Goal: Check status

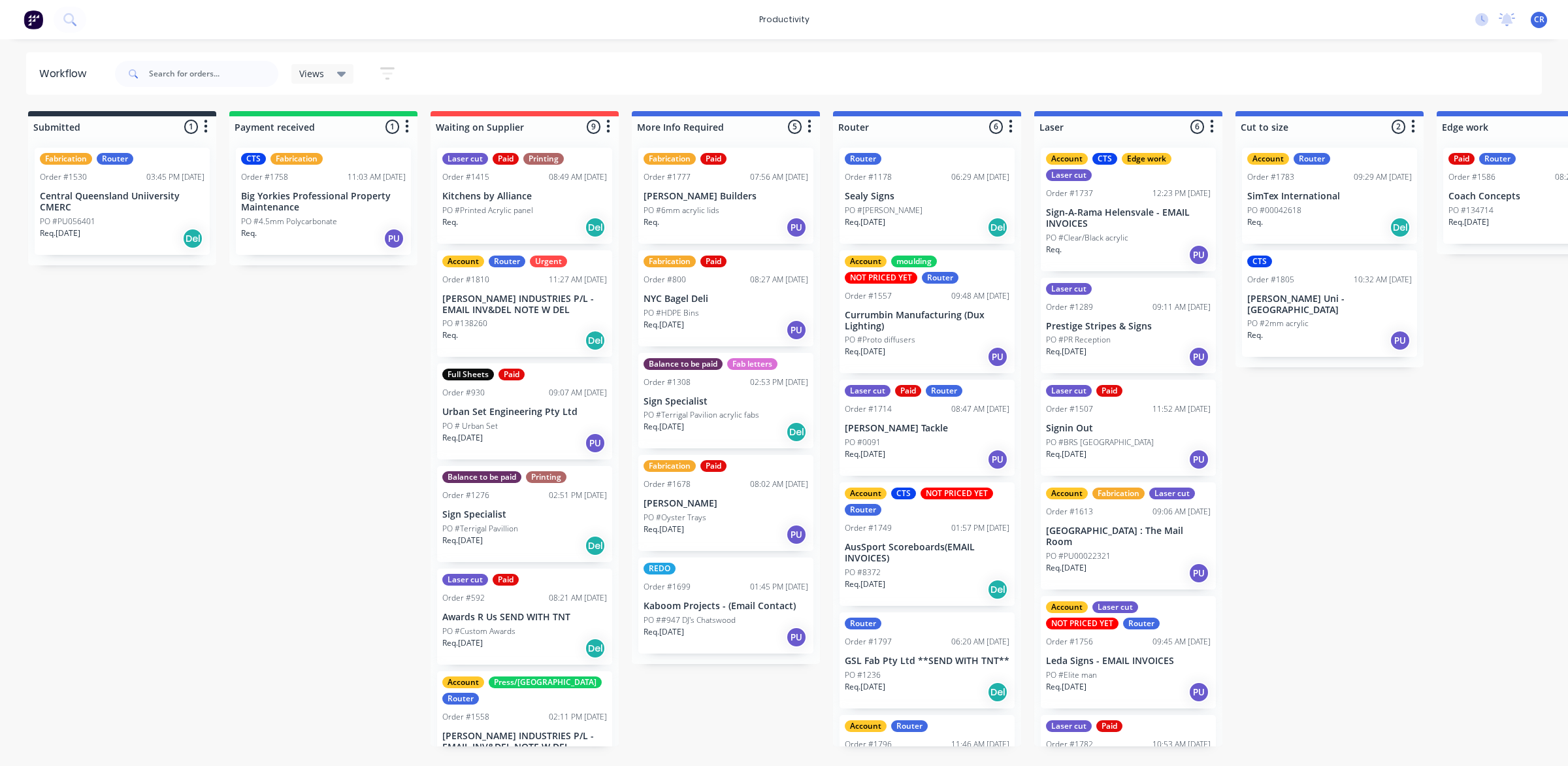
scroll to position [83, 0]
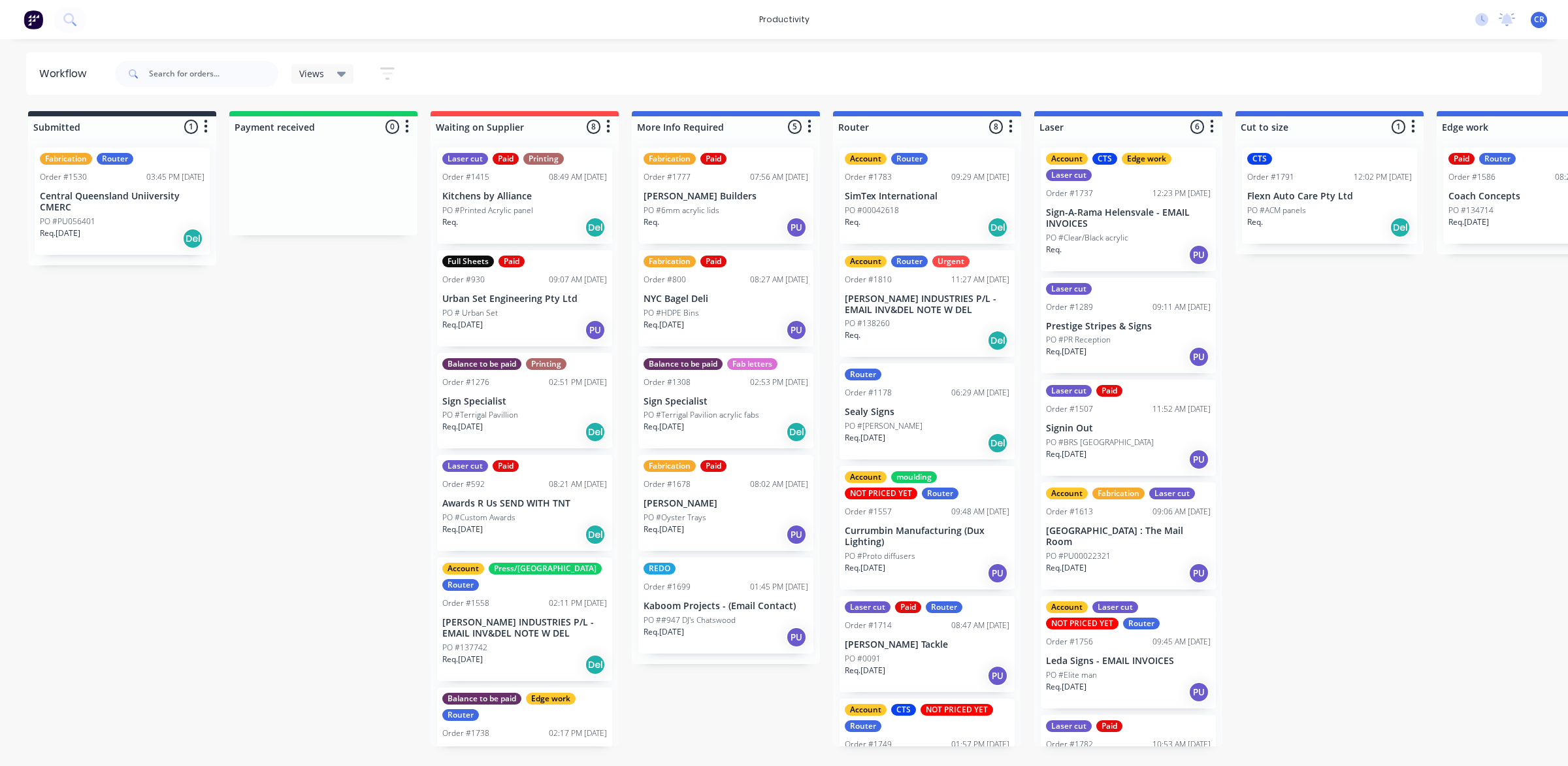
click at [933, 326] on div "PO #138260" at bounding box center [927, 323] width 164 height 12
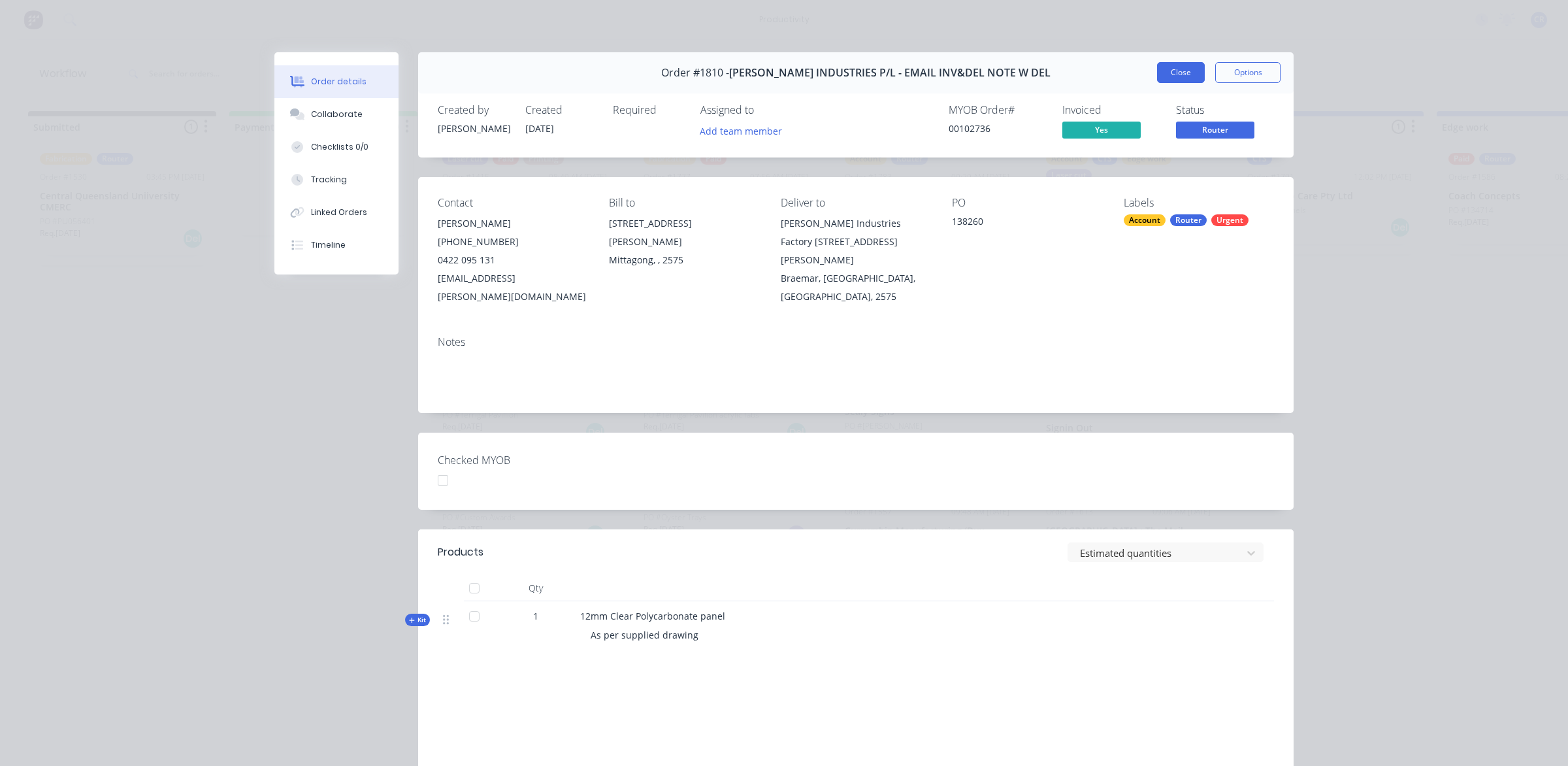
click at [1160, 76] on button "Close" at bounding box center [1181, 73] width 48 height 21
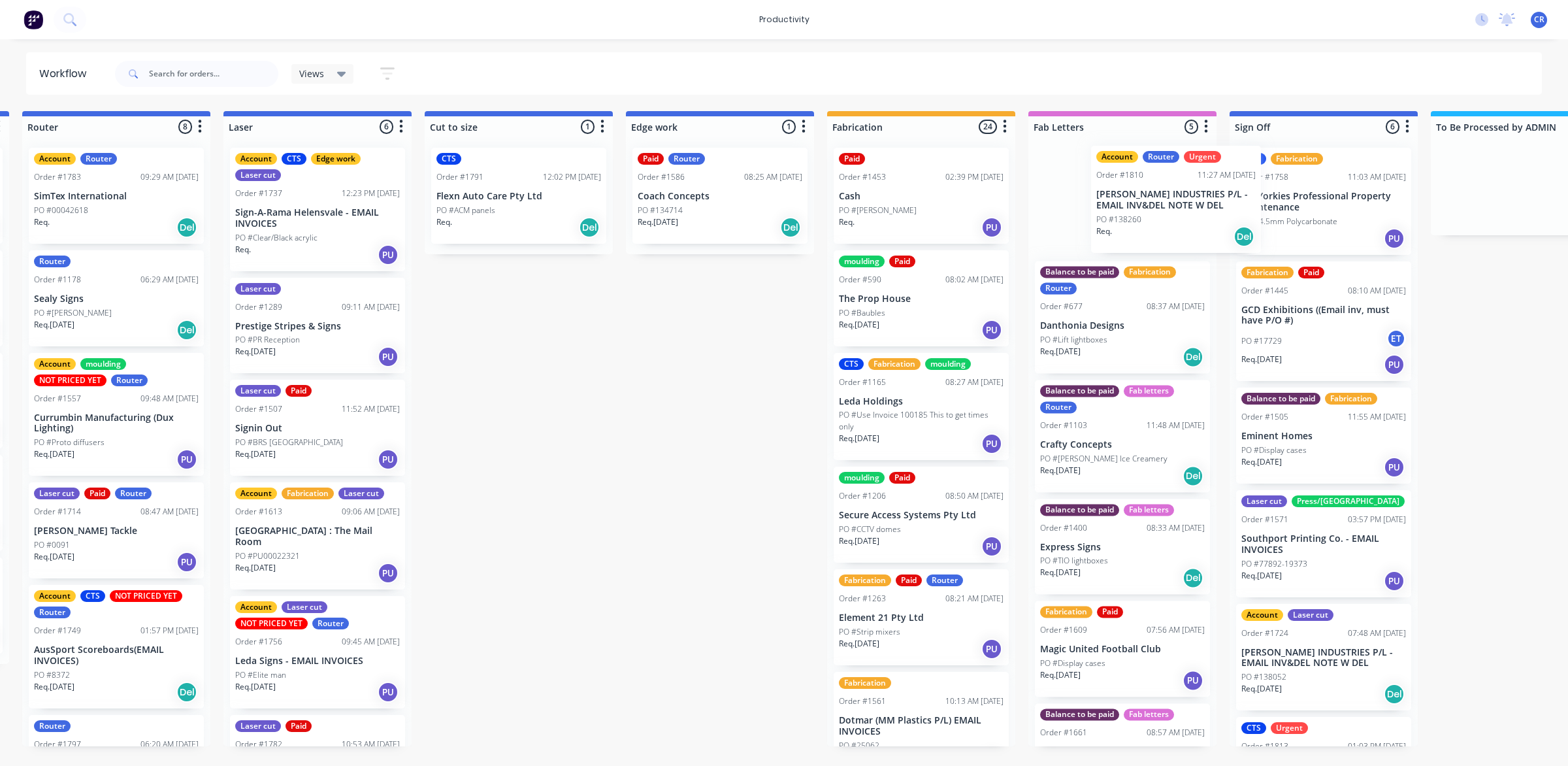
scroll to position [0, 815]
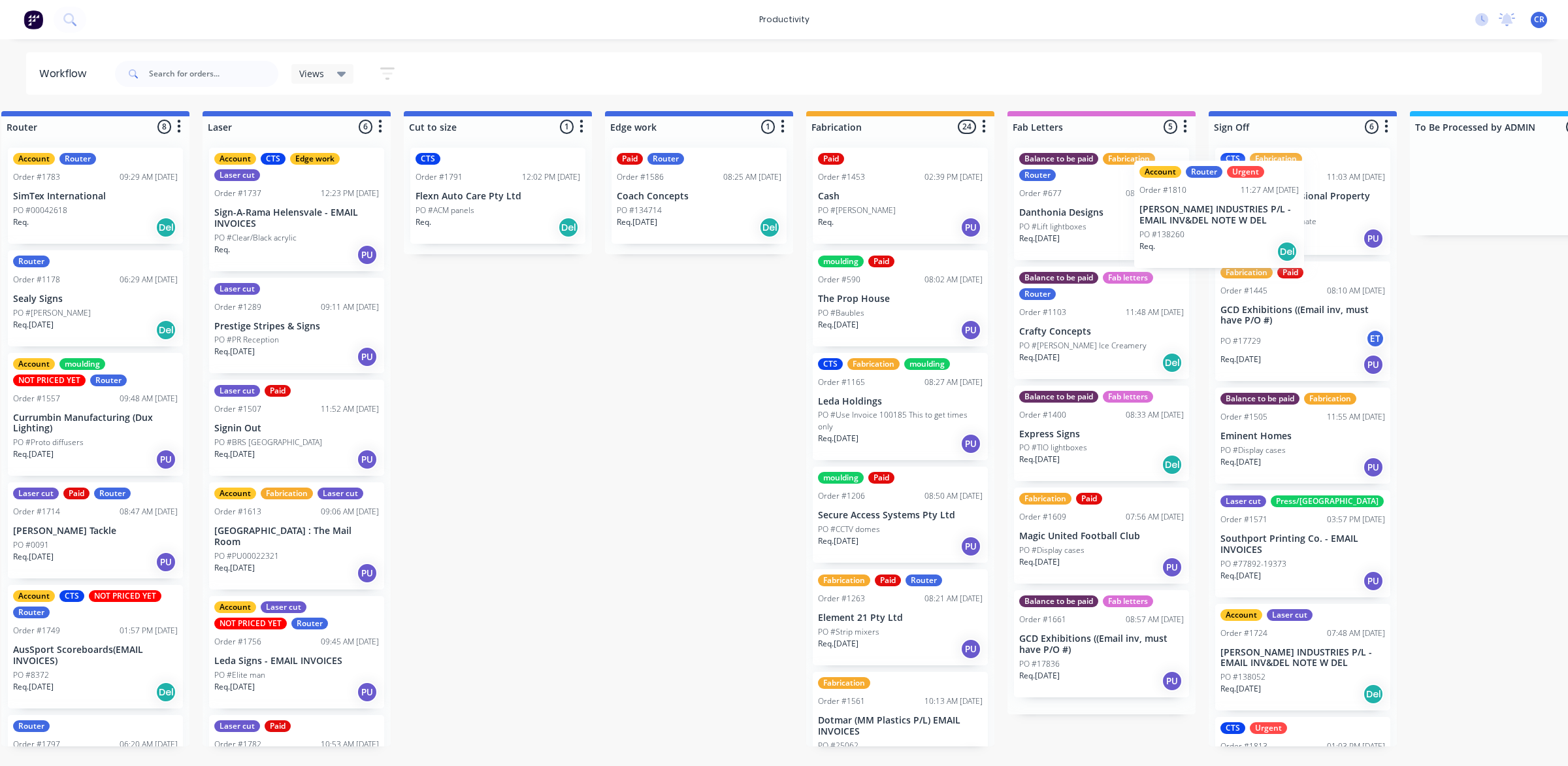
drag, startPoint x: 919, startPoint y: 328, endPoint x: 1274, endPoint y: 229, distance: 368.5
click at [1274, 229] on div "Submitted 1 Sort By Created date Required date Order number Customer name Most …" at bounding box center [721, 429] width 3126 height 635
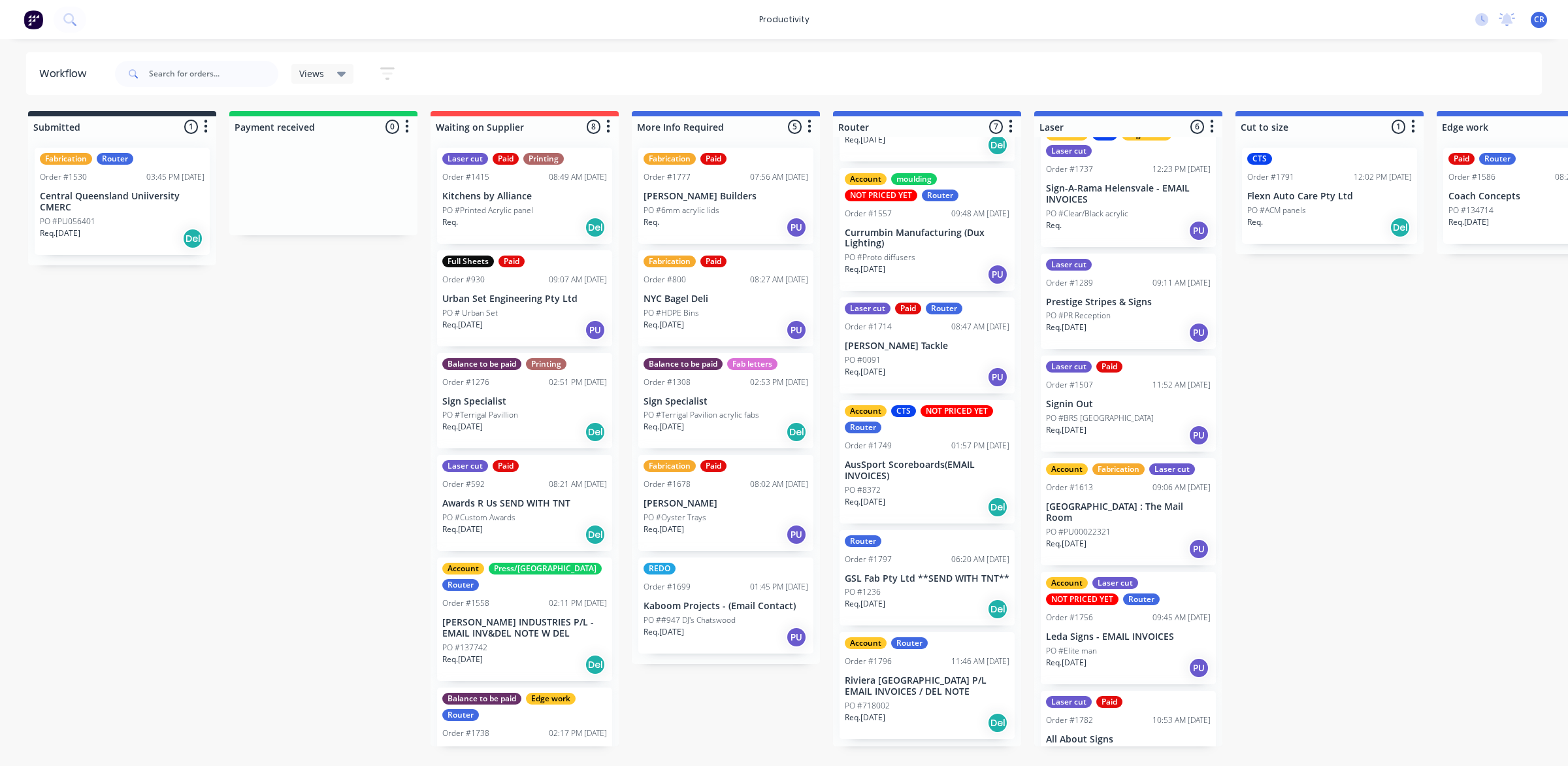
scroll to position [0, 0]
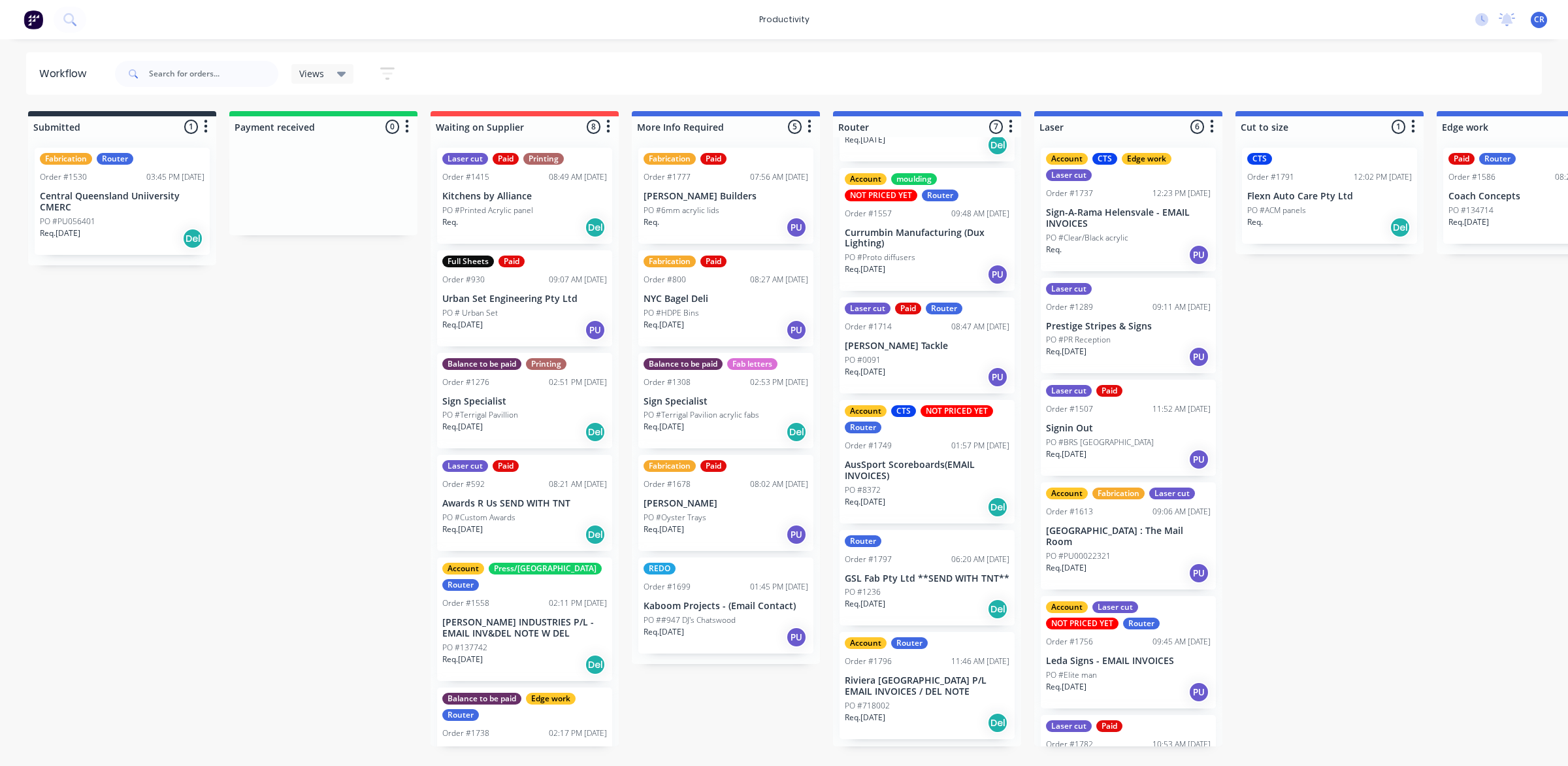
click at [1122, 217] on p "Sign-A-Rama Helensvale - EMAIL INVOICES" at bounding box center [1128, 218] width 164 height 22
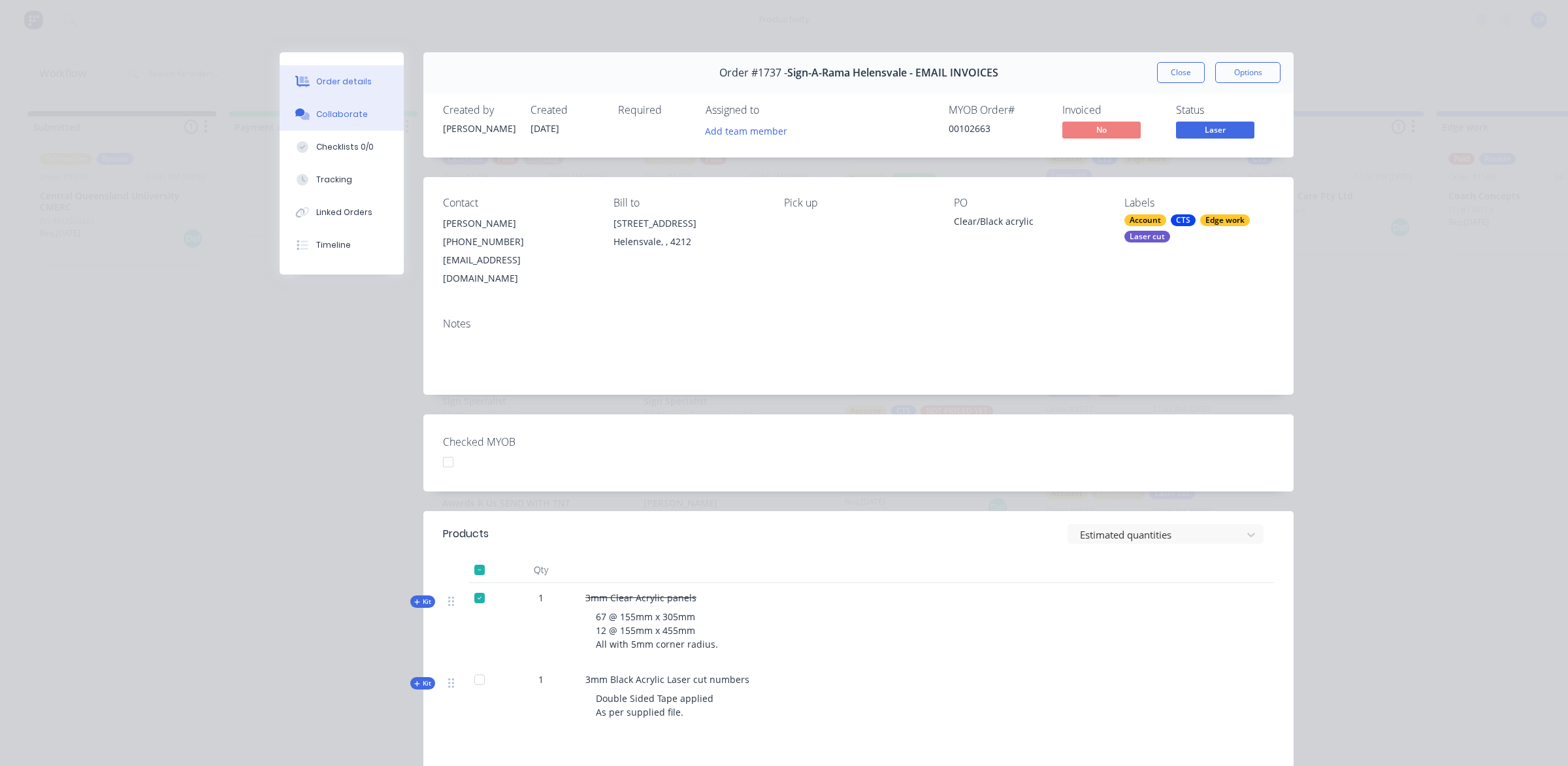
click at [295, 120] on icon at bounding box center [302, 114] width 15 height 12
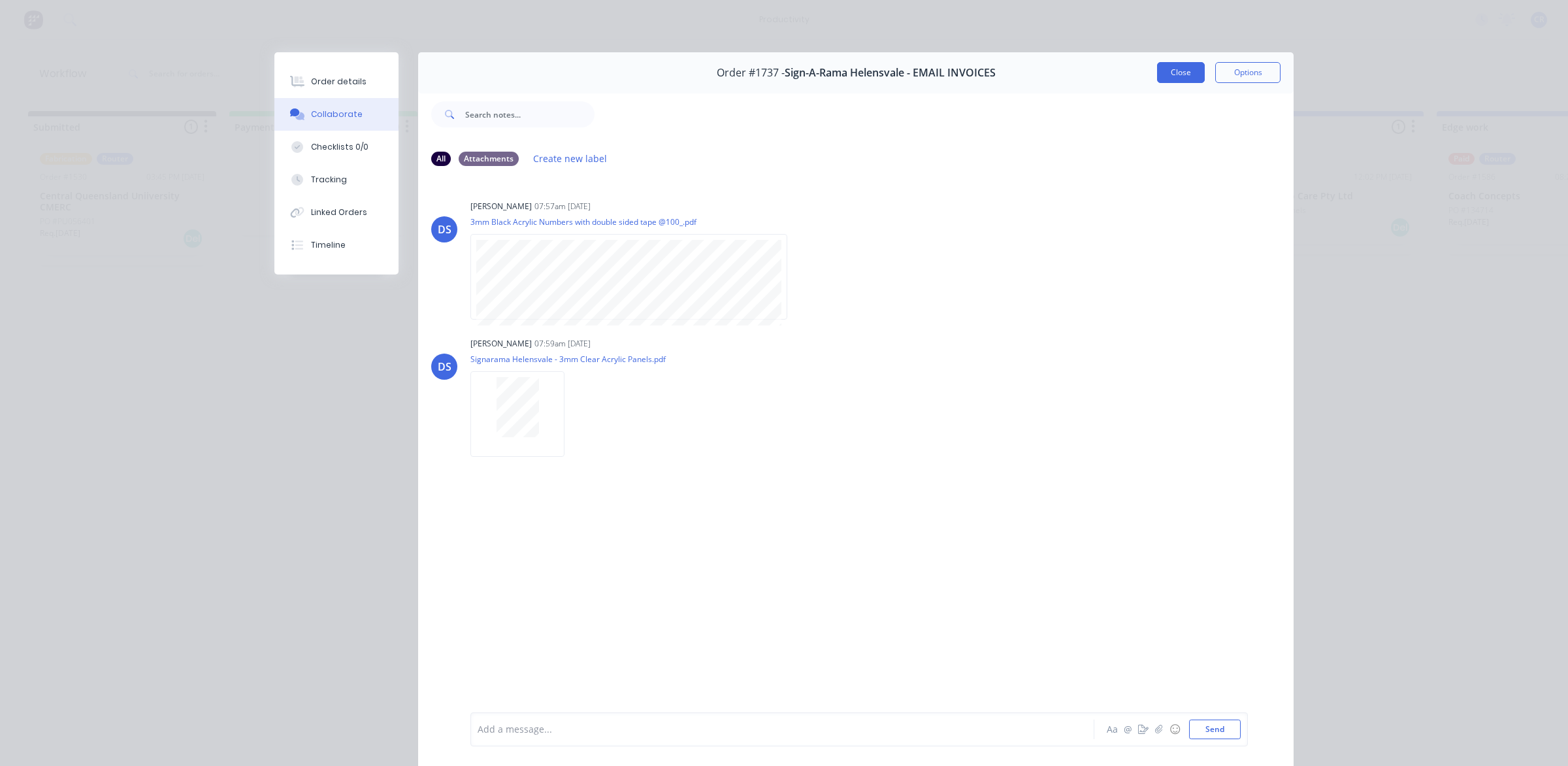
click at [1178, 72] on button "Close" at bounding box center [1181, 73] width 48 height 21
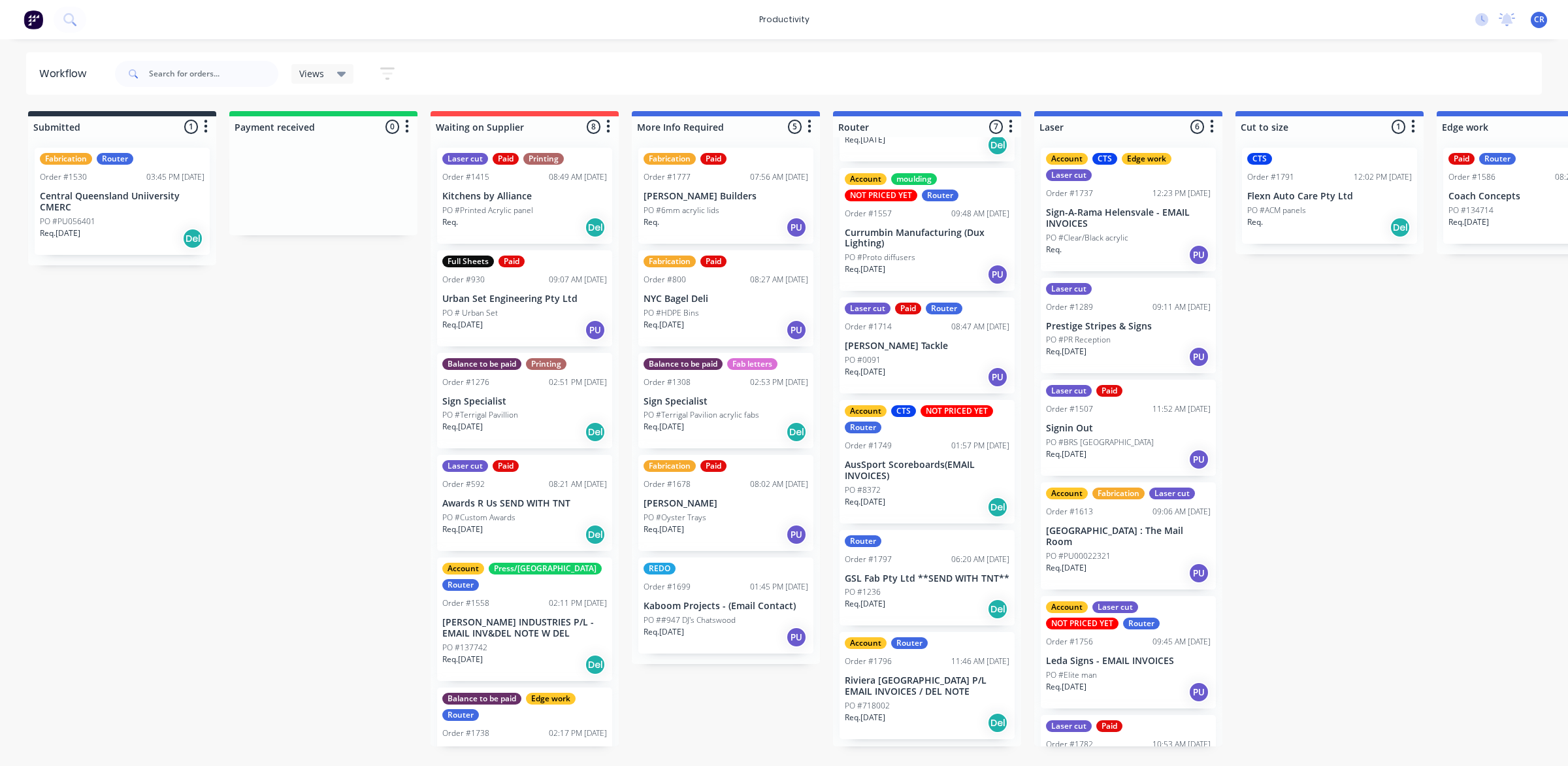
scroll to position [50, 0]
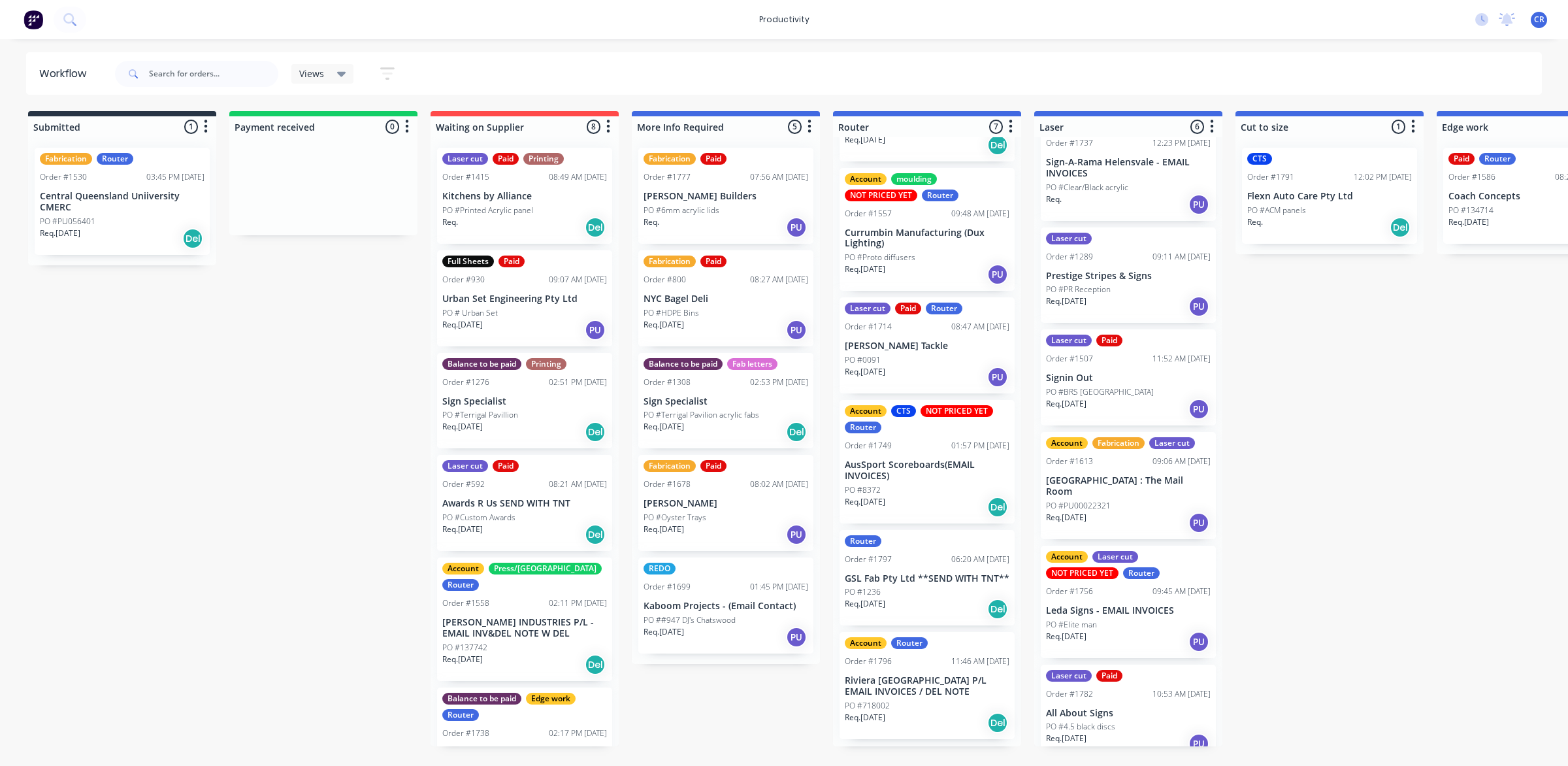
click at [1108, 733] on div "Req. 07/10/25 PU" at bounding box center [1128, 743] width 164 height 22
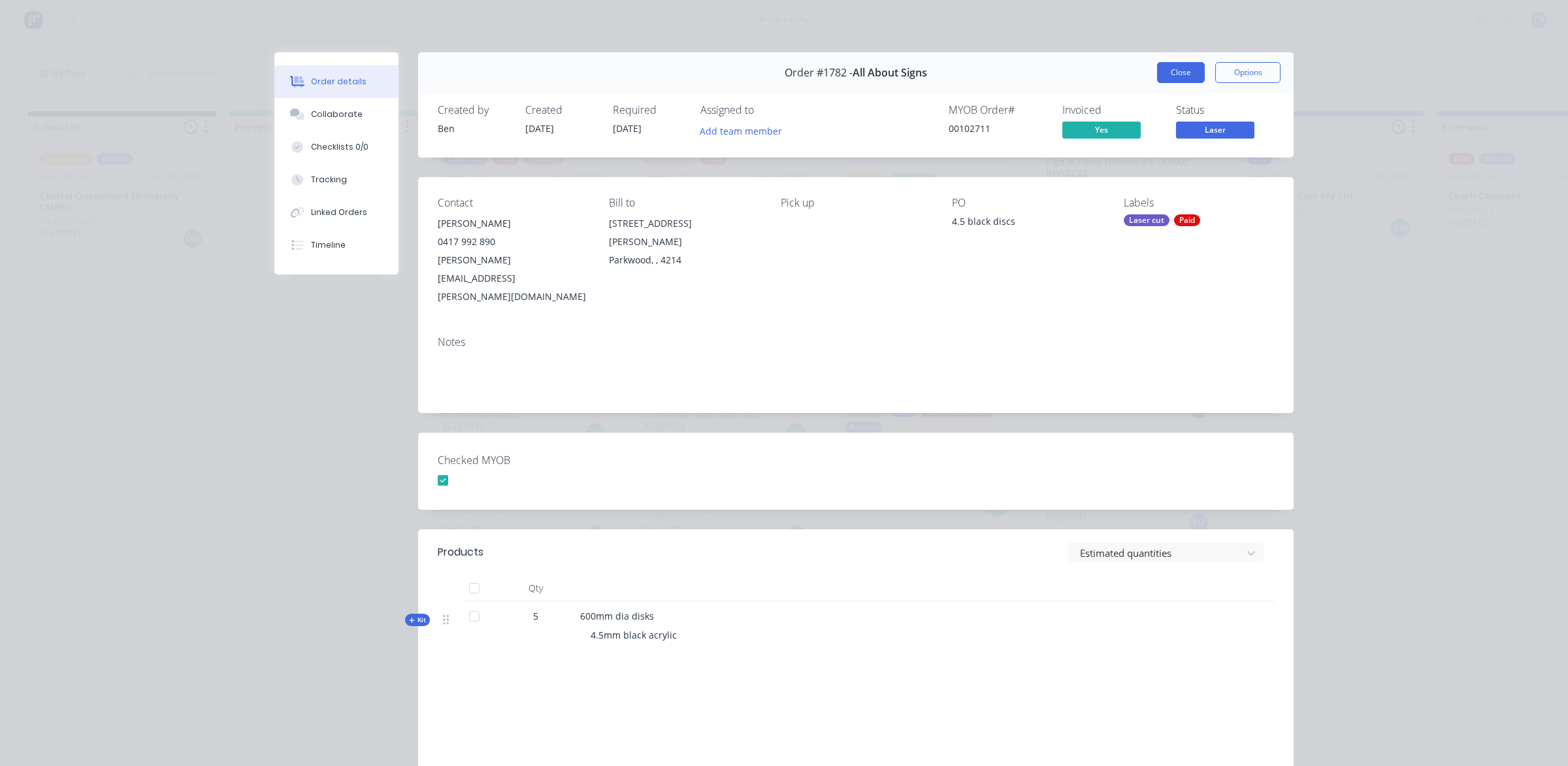
click at [1165, 80] on button "Close" at bounding box center [1181, 73] width 48 height 21
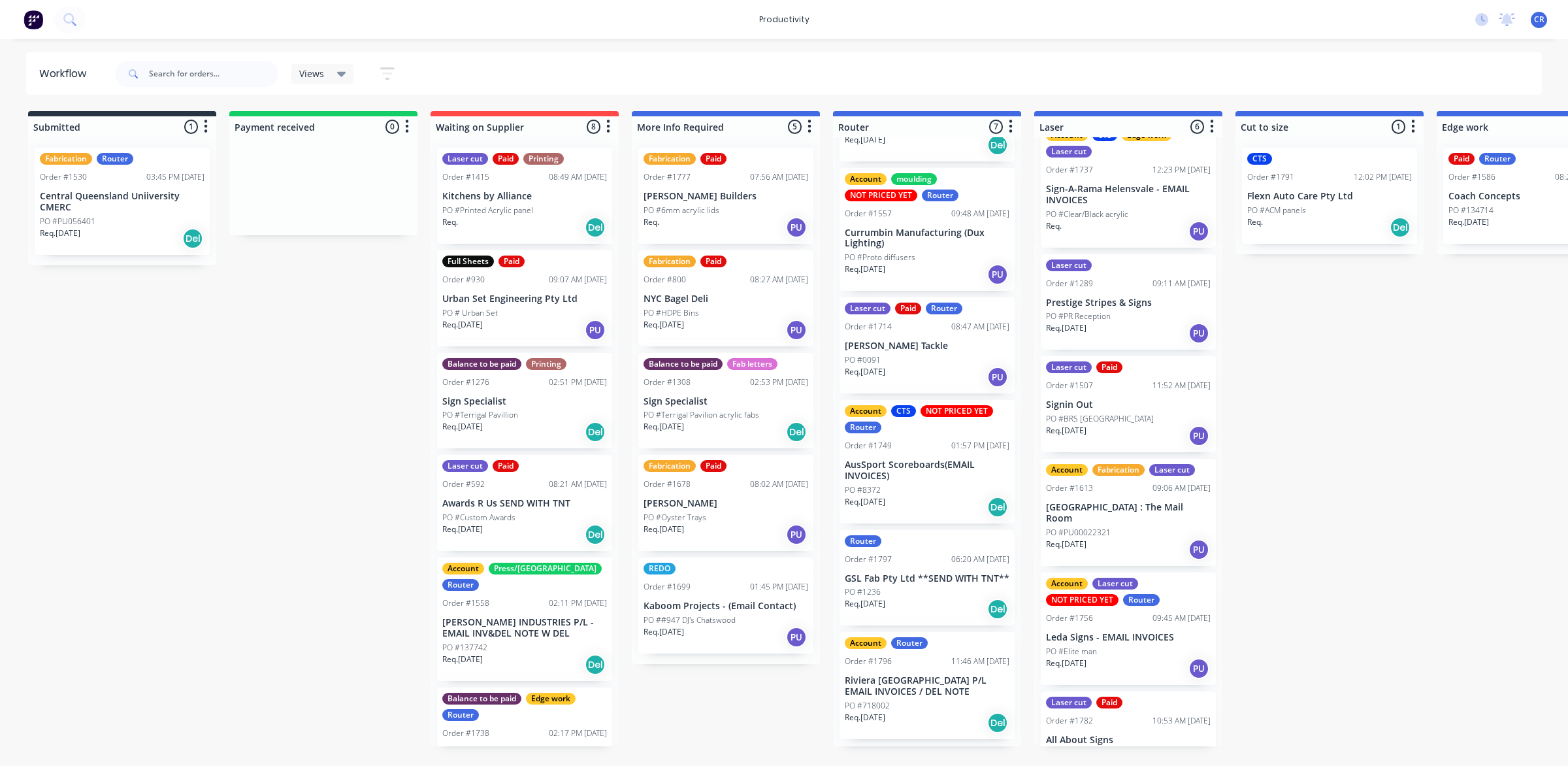
scroll to position [0, 0]
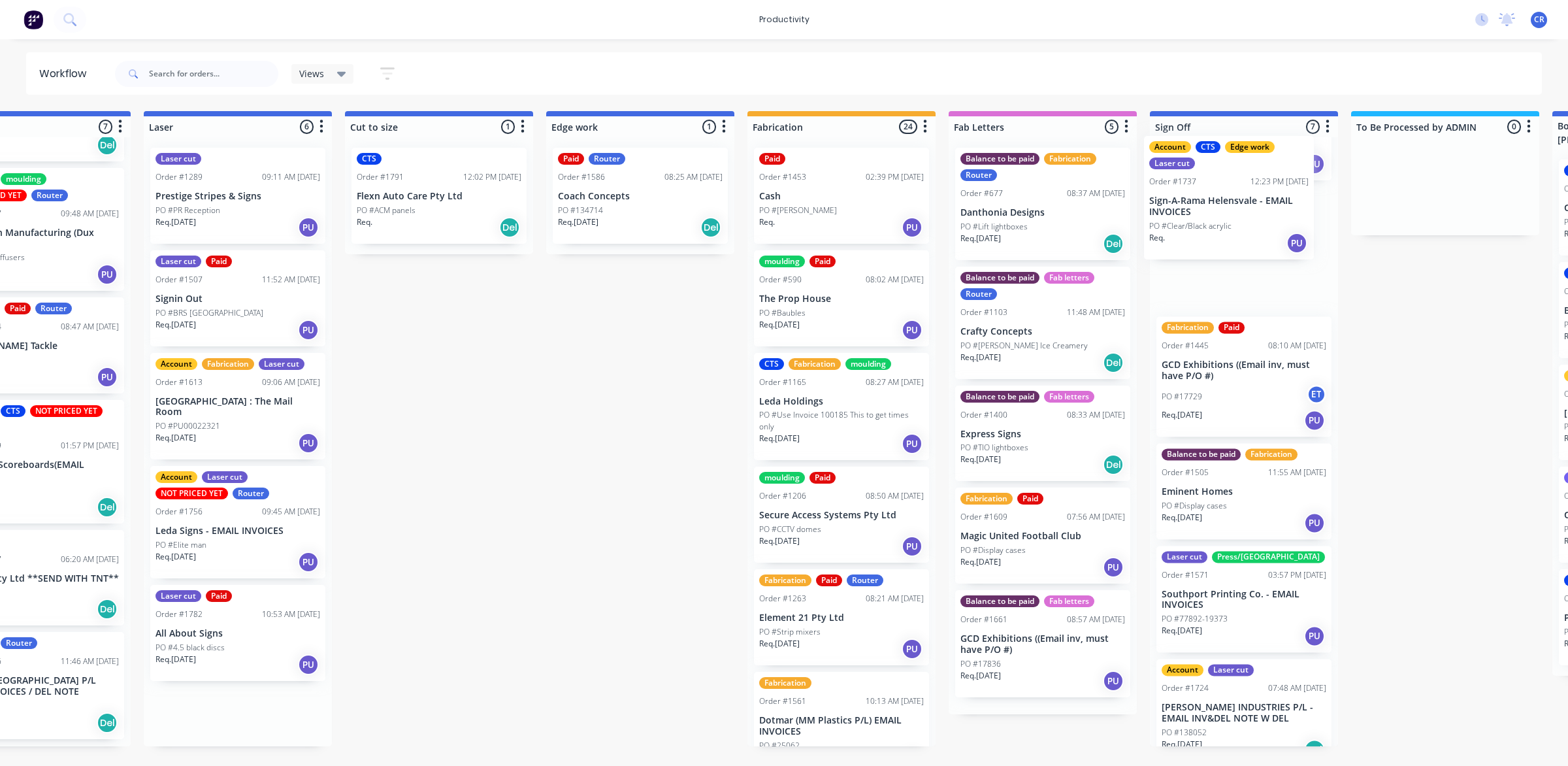
drag, startPoint x: 1124, startPoint y: 228, endPoint x: 1252, endPoint y: 214, distance: 128.8
click at [1252, 214] on div "Submitted 1 Sort By Created date Required date Order number Customer name Most …" at bounding box center [663, 429] width 3126 height 635
